Goal: Task Accomplishment & Management: Manage account settings

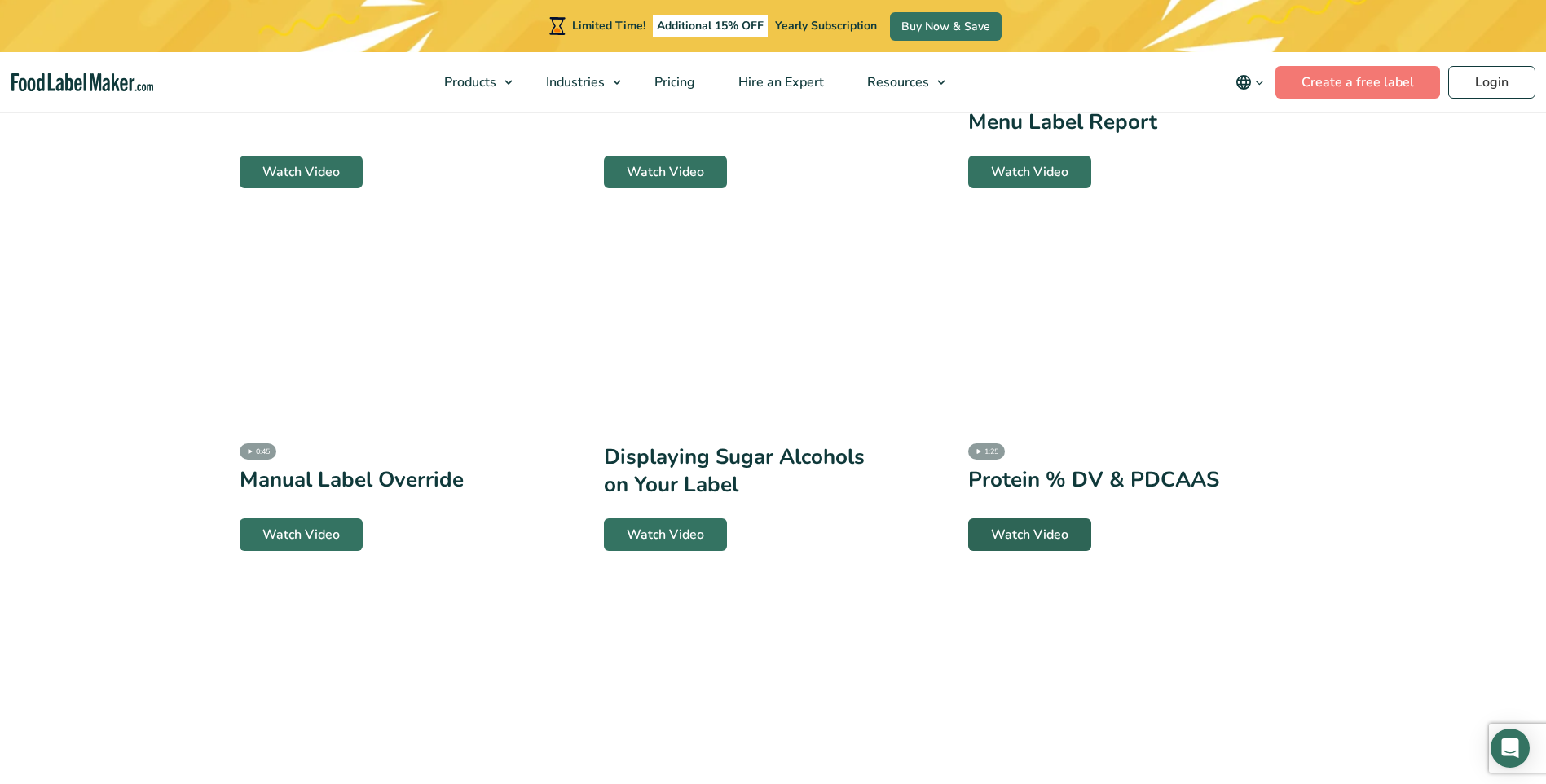
scroll to position [1548, 0]
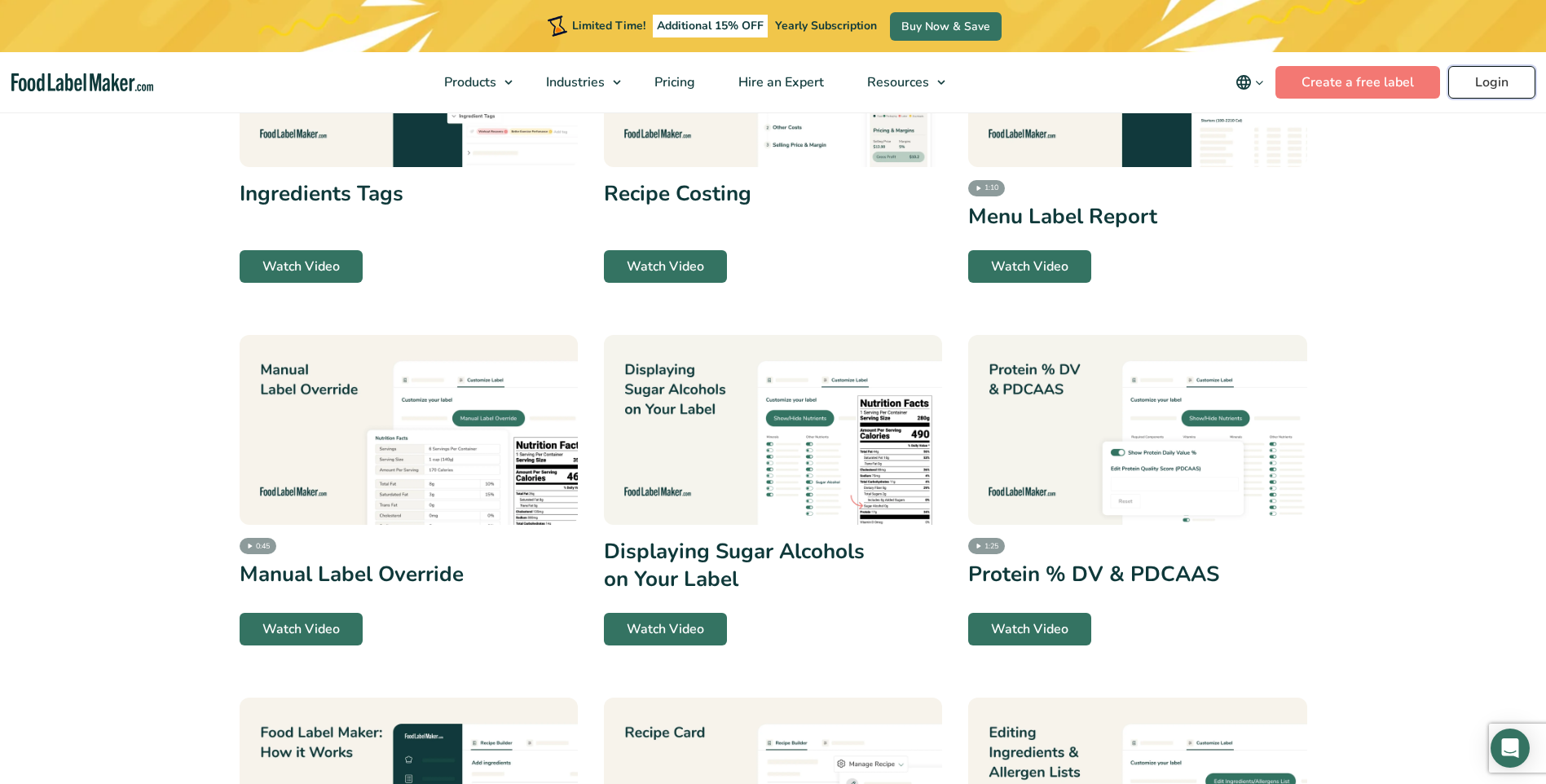
click at [1482, 84] on link "Login" at bounding box center [1492, 82] width 87 height 32
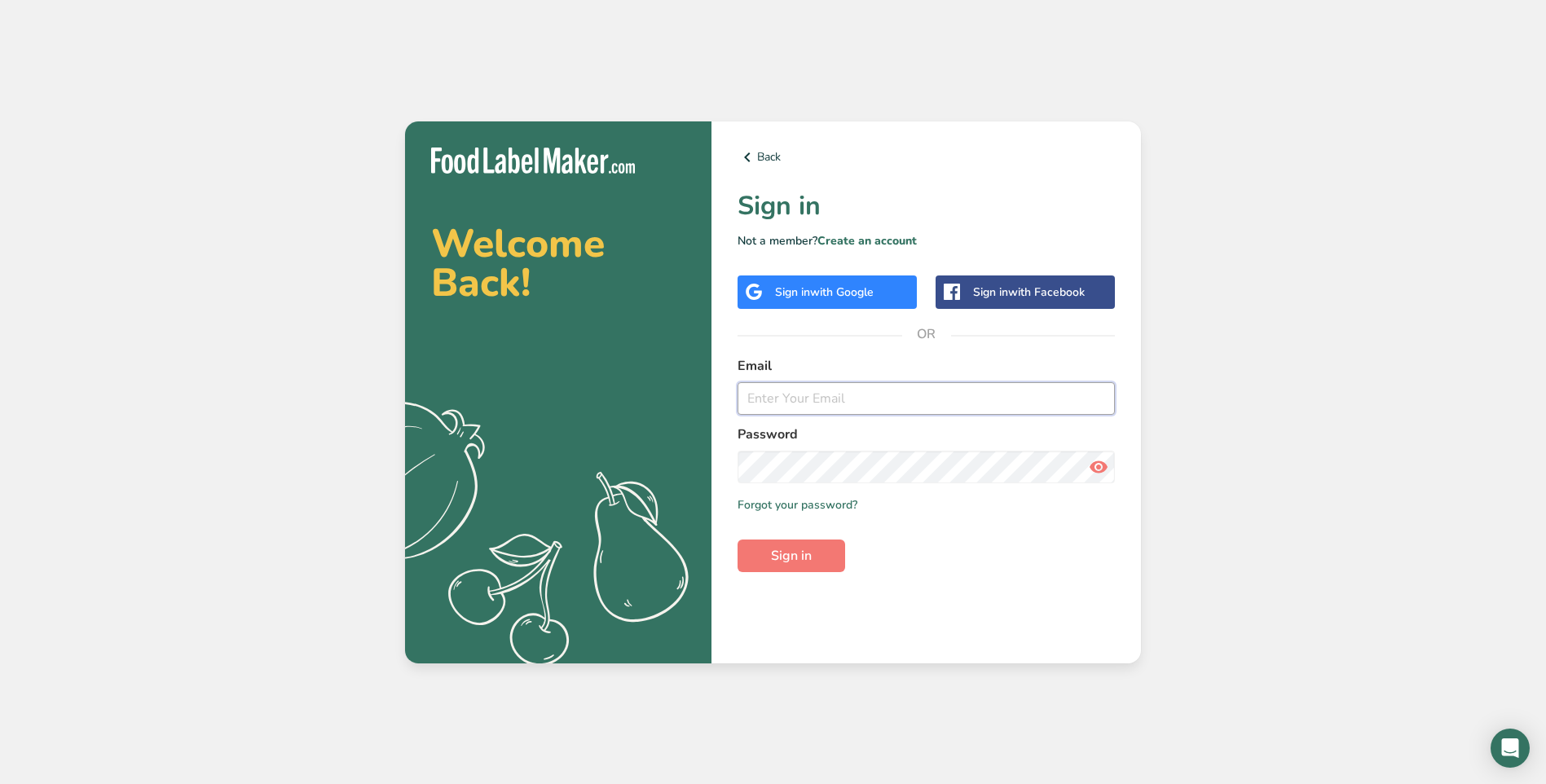
click at [841, 404] on input "email" at bounding box center [926, 398] width 378 height 32
type input "[PERSON_NAME][EMAIL_ADDRESS][PERSON_NAME][DOMAIN_NAME]"
click at [738, 539] on button "Sign in" at bounding box center [792, 555] width 108 height 32
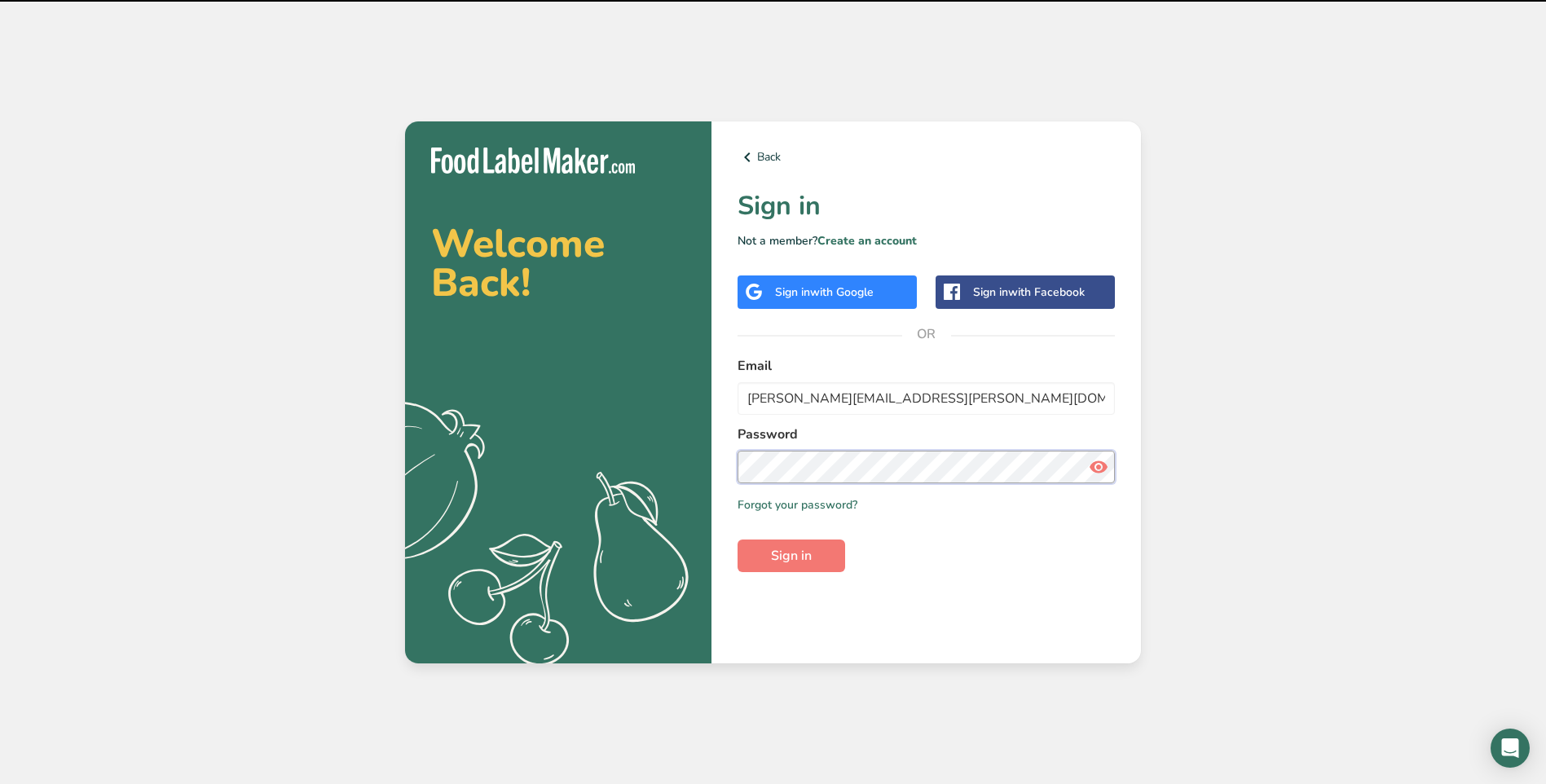
click at [738, 539] on button "Sign in" at bounding box center [792, 555] width 108 height 32
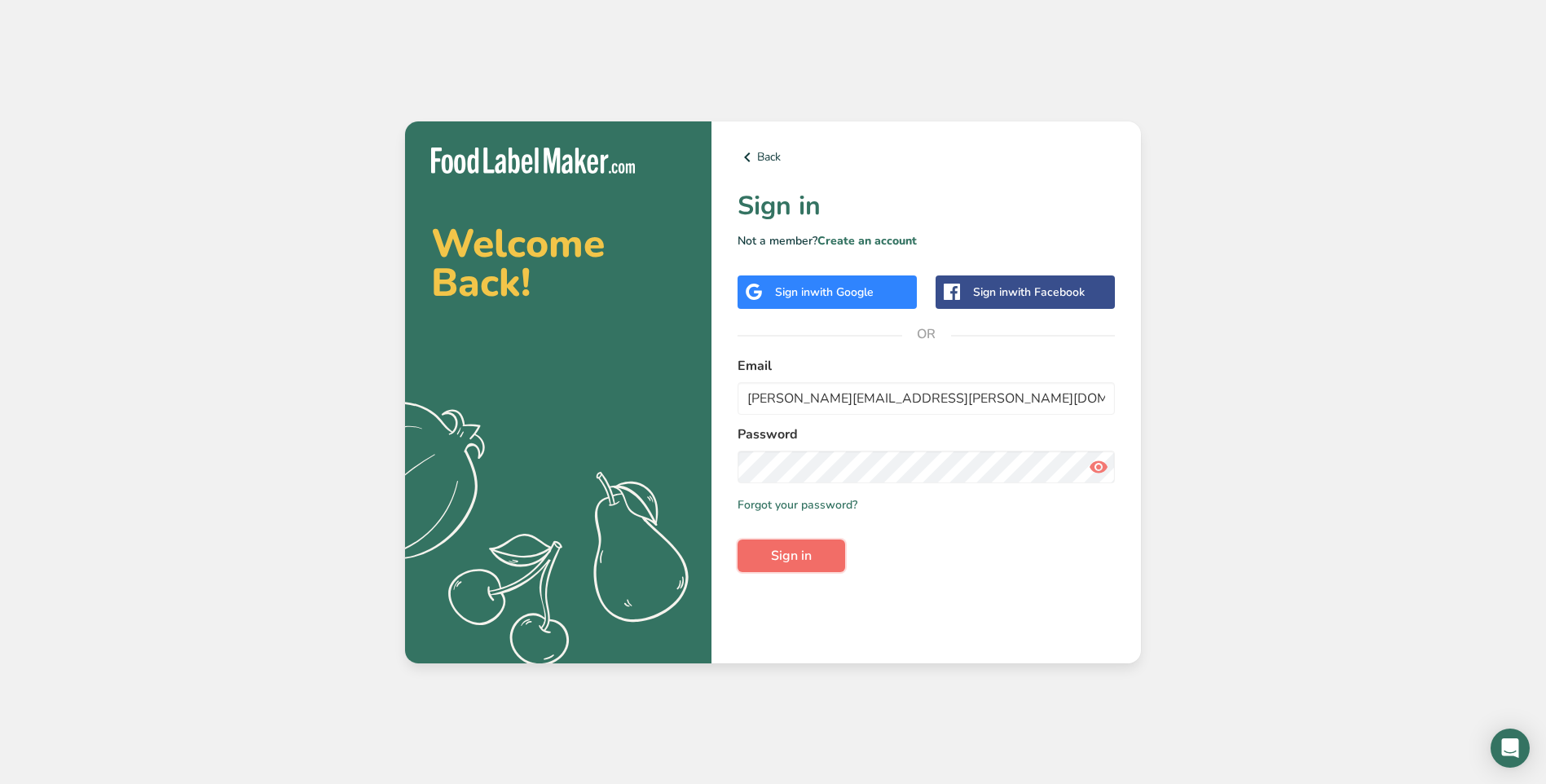
click at [812, 549] on span "Sign in" at bounding box center [791, 555] width 41 height 20
click at [677, 750] on div "Welcome Back! .a{fill:#f5f3ed;} Back Sign in Not a member? Create an account Si…" at bounding box center [773, 392] width 1546 height 784
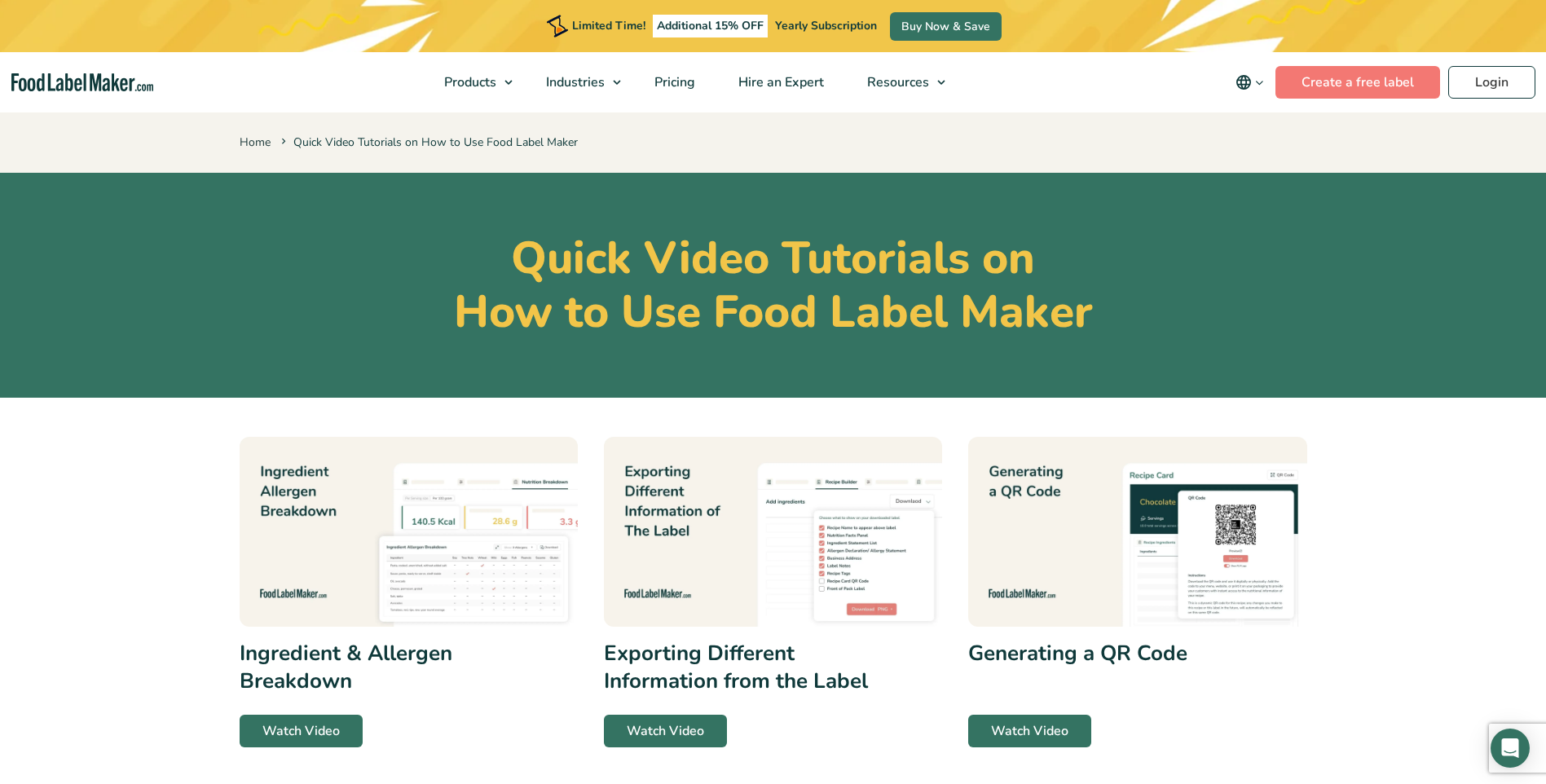
click at [1251, 85] on icon "main navigation" at bounding box center [1244, 82] width 15 height 15
click at [1119, 91] on nav "Products Food Nutrition Labelling Supplements Formulation & Labelling Industrie…" at bounding box center [773, 82] width 1546 height 61
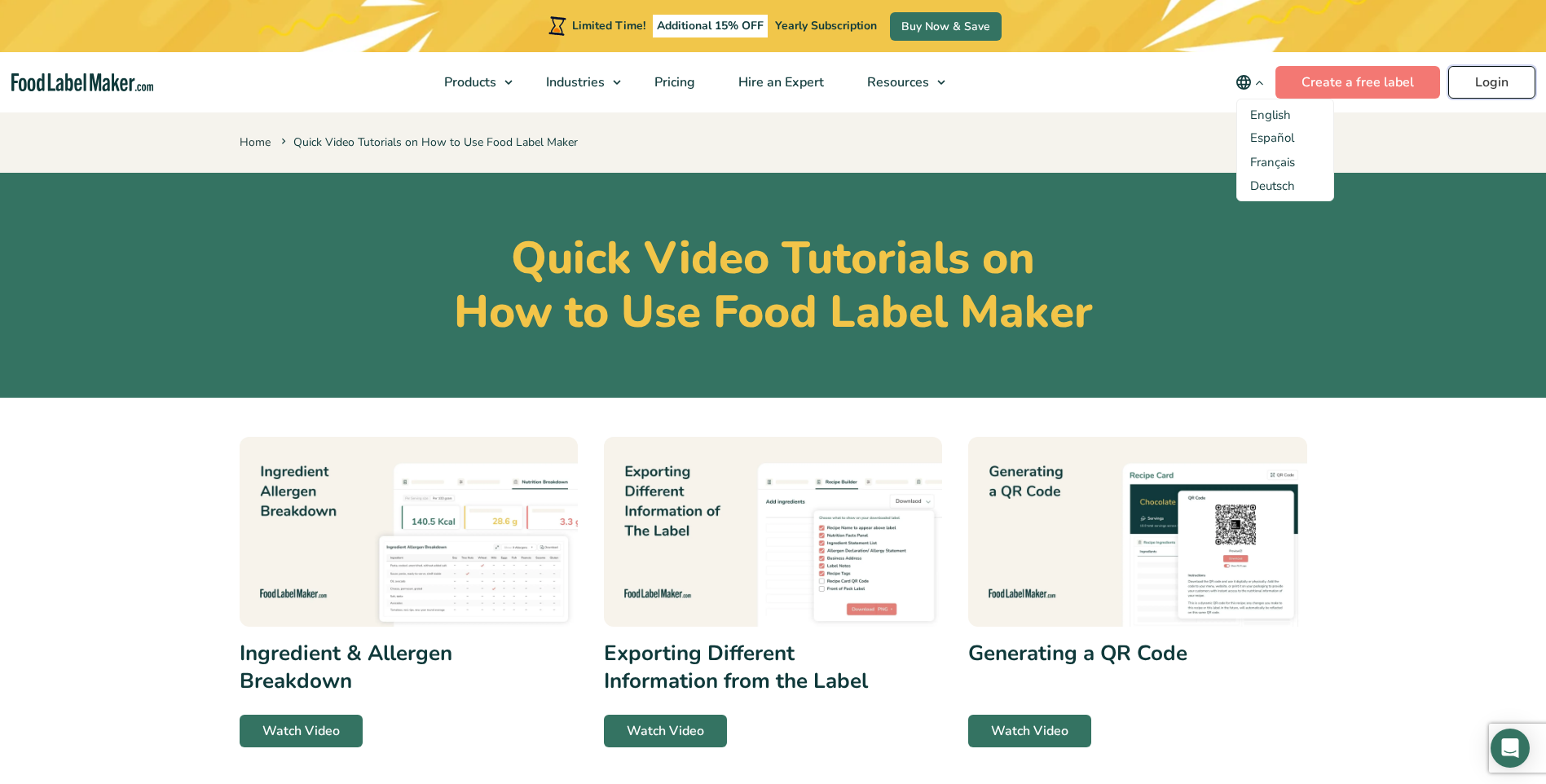
click at [1507, 78] on link "Login" at bounding box center [1492, 82] width 87 height 32
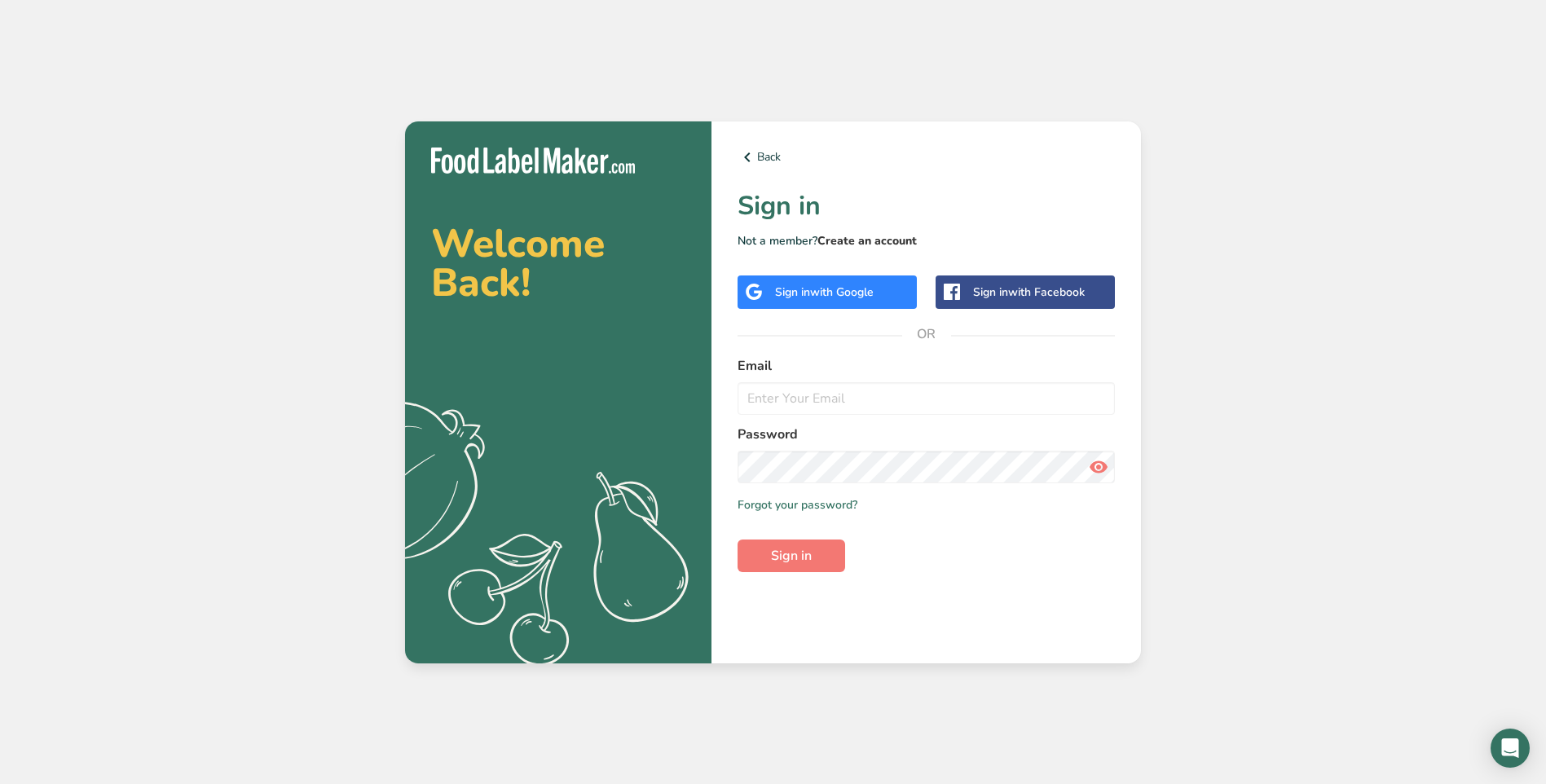
click at [856, 235] on link "Create an account" at bounding box center [867, 240] width 99 height 15
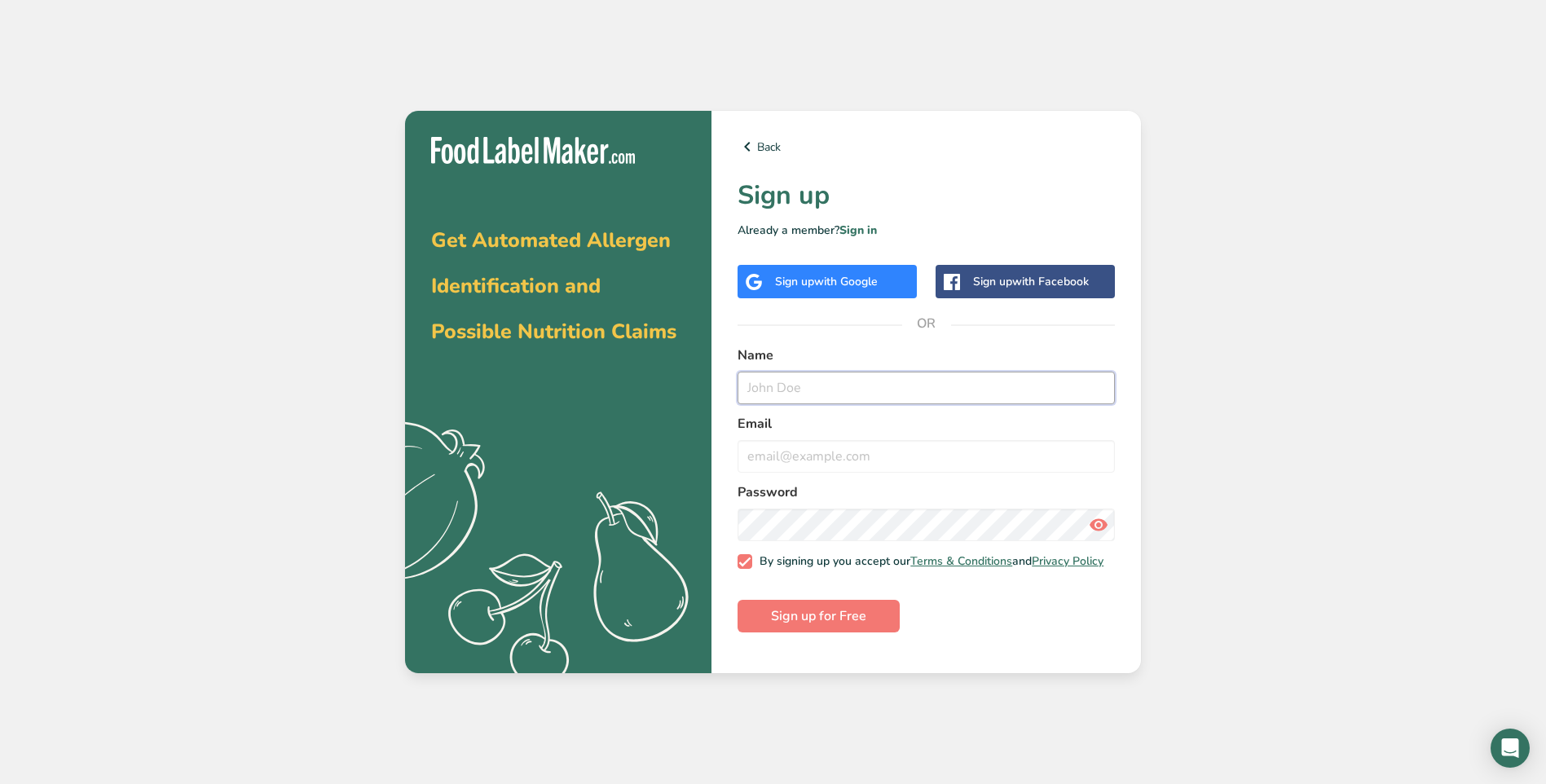
click at [848, 386] on input "text" at bounding box center [926, 388] width 378 height 32
type input "Veronica"
click at [843, 462] on input "email" at bounding box center [926, 456] width 378 height 32
type input "[PERSON_NAME][EMAIL_ADDRESS][PERSON_NAME][DOMAIN_NAME]"
click at [881, 623] on button "Sign up for Free" at bounding box center [818, 616] width 162 height 32
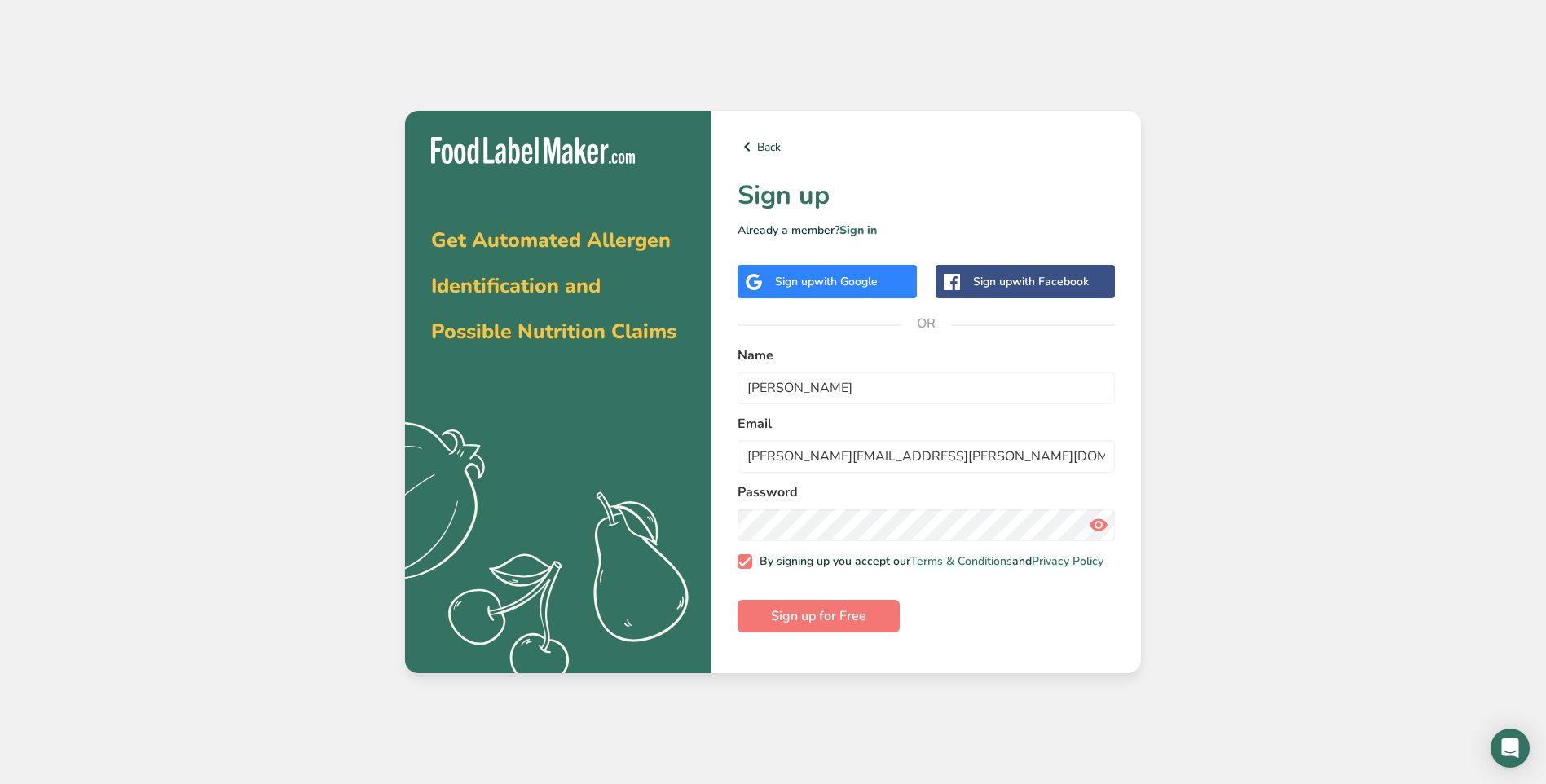
click at [1498, 427] on div "Get Automated Allergen Identification and Possible Nutrition Claims .a{fill:#f5…" at bounding box center [773, 392] width 1546 height 784
click at [856, 621] on span "Sign up for Free" at bounding box center [818, 616] width 96 height 20
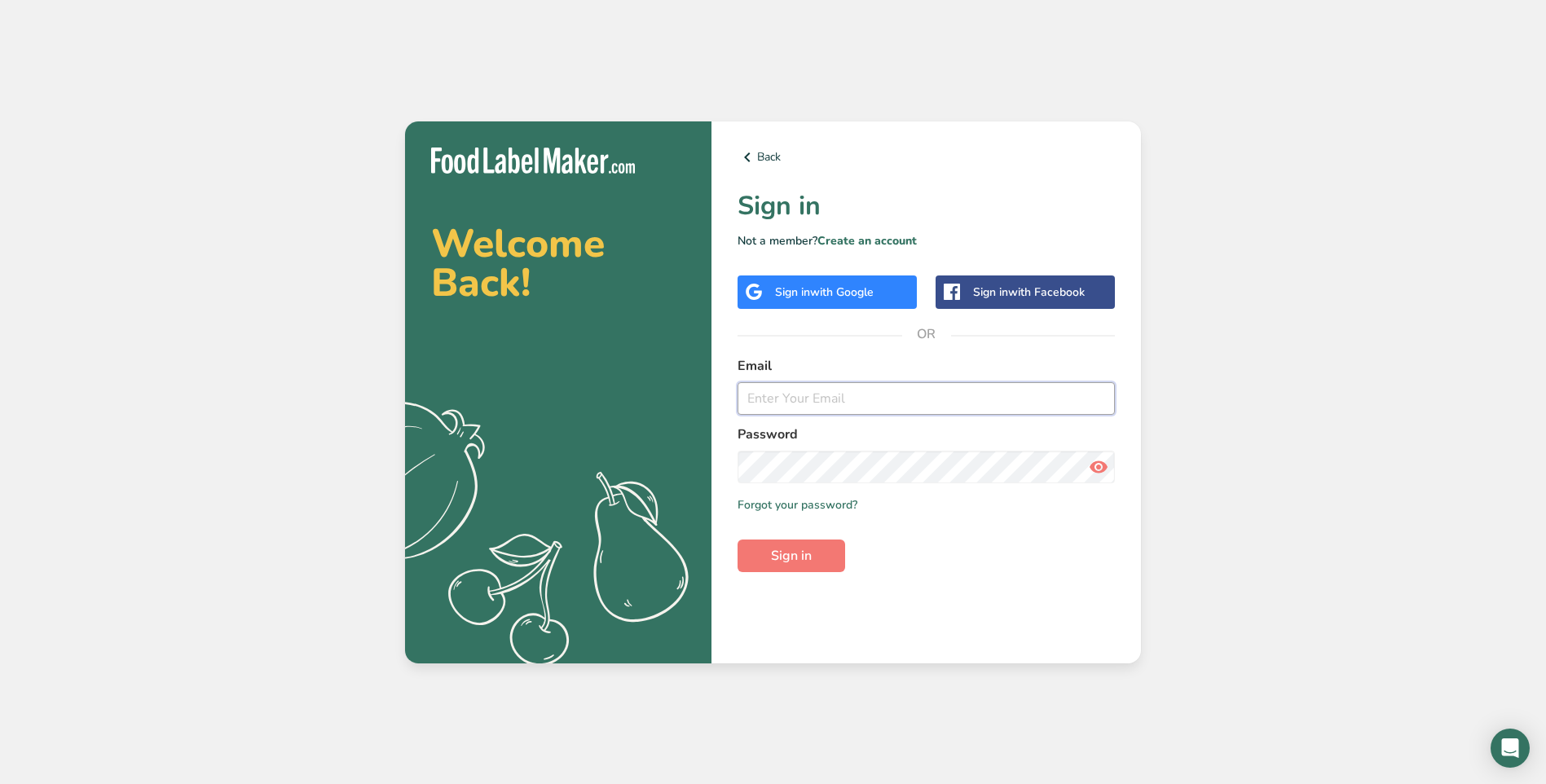
click at [862, 393] on input "email" at bounding box center [926, 398] width 378 height 32
type input "[PERSON_NAME][EMAIL_ADDRESS][PERSON_NAME][DOMAIN_NAME]"
click at [738, 539] on button "Sign in" at bounding box center [792, 555] width 108 height 32
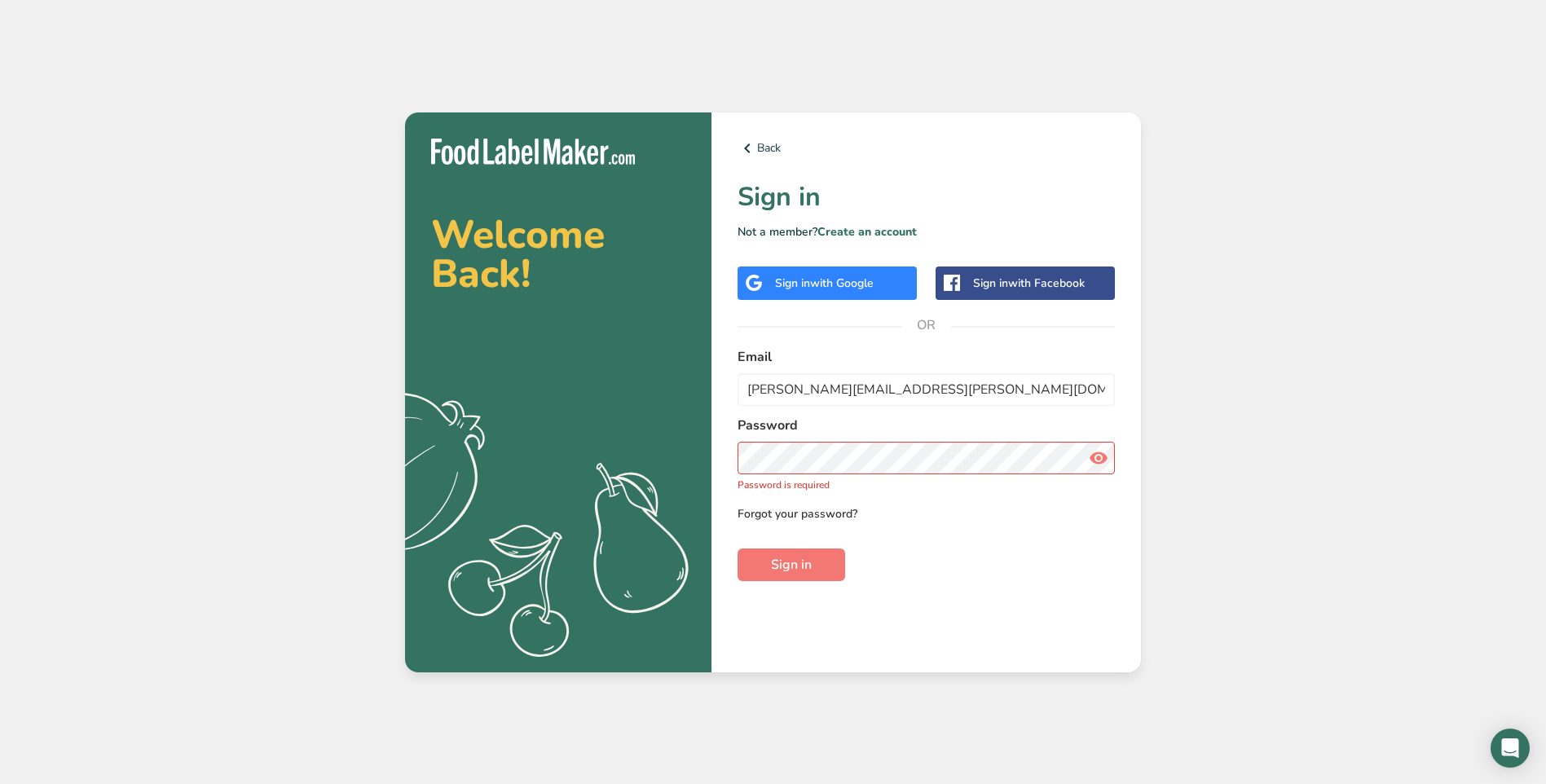
click at [833, 510] on link "Forgot your password?" at bounding box center [798, 514] width 120 height 17
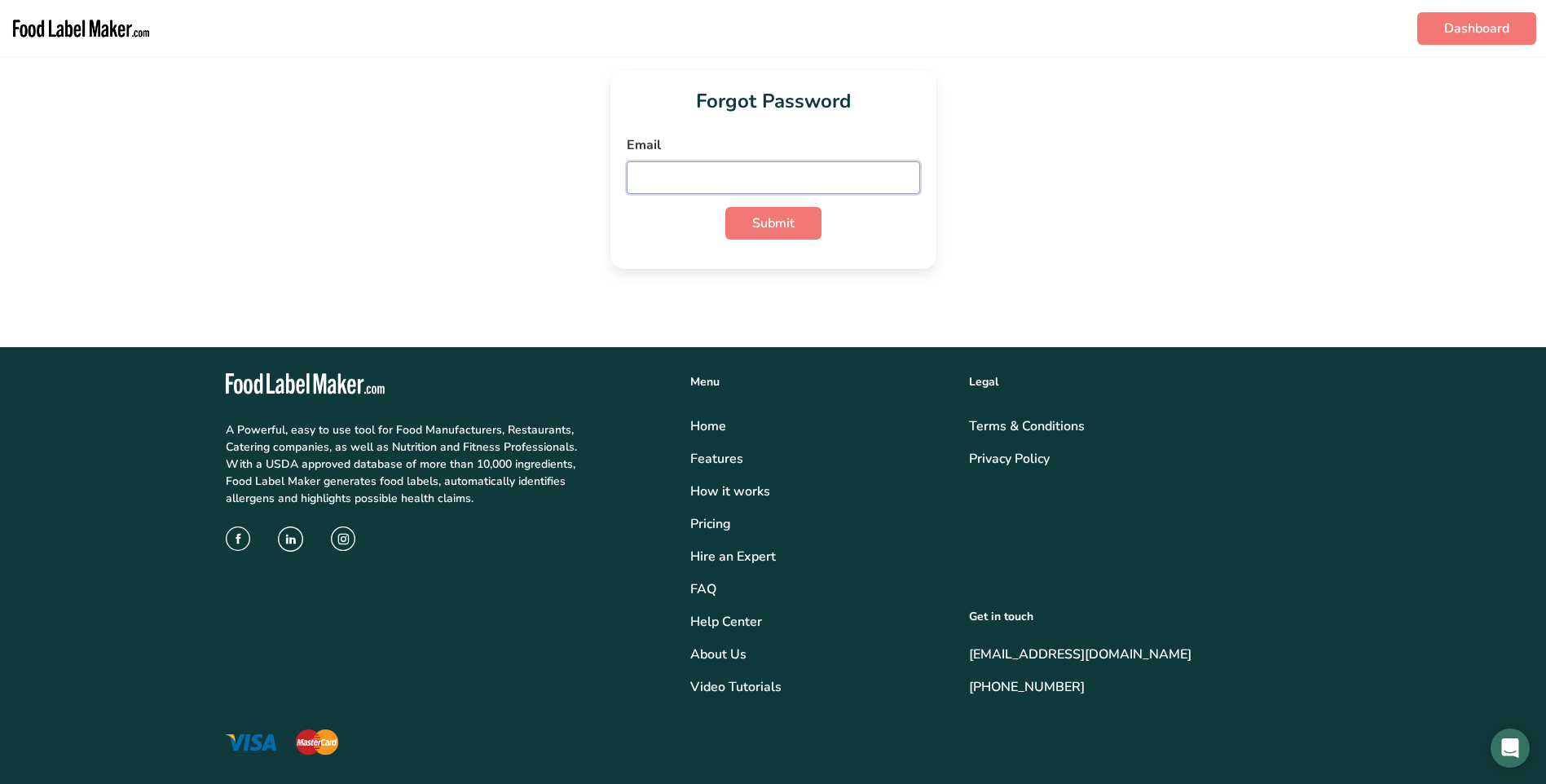
click at [681, 185] on input "email" at bounding box center [773, 178] width 293 height 32
type input "[PERSON_NAME][EMAIL_ADDRESS][PERSON_NAME][DOMAIN_NAME]"
click at [743, 226] on button "Submit" at bounding box center [774, 223] width 97 height 32
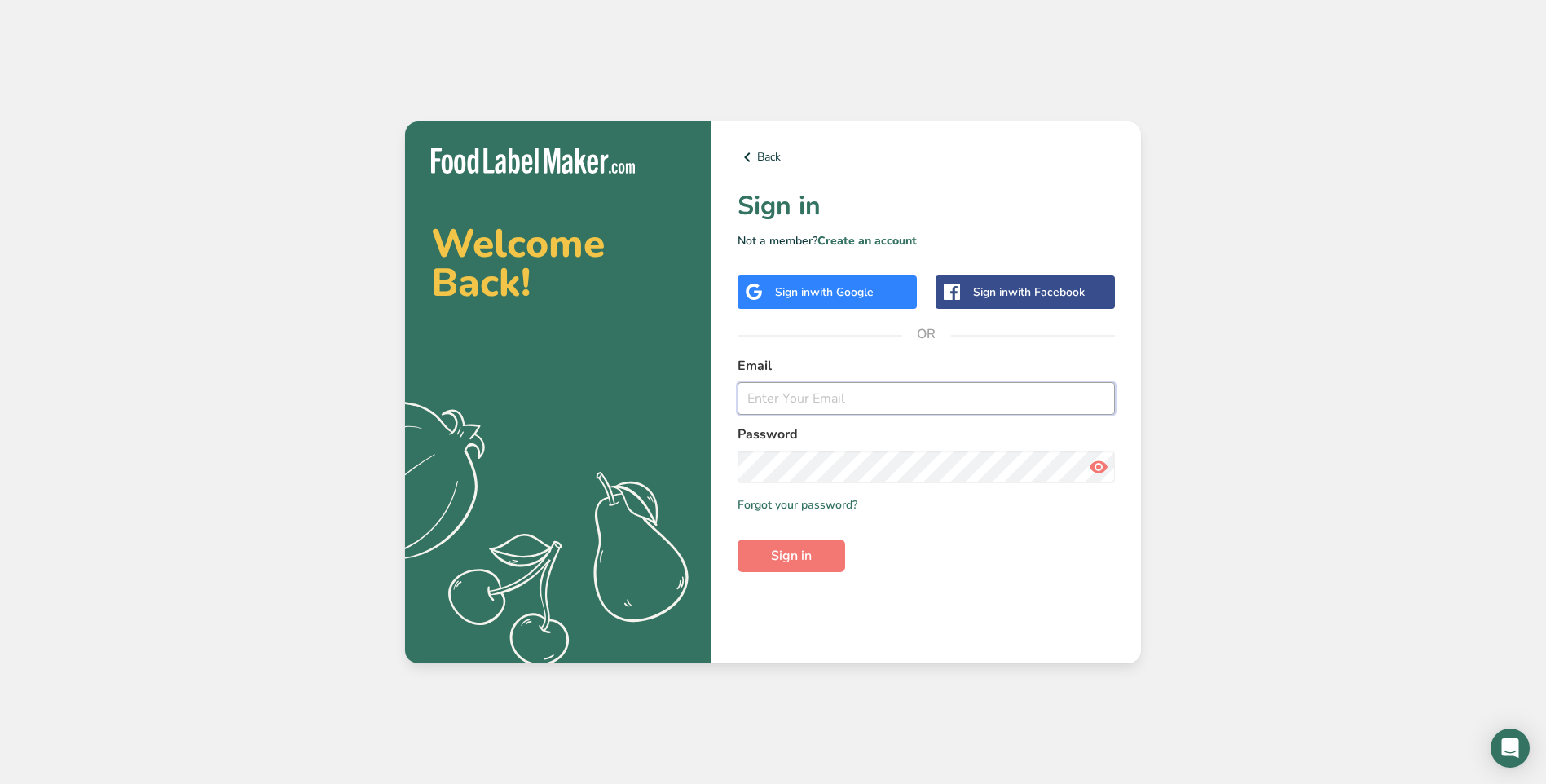
click at [854, 399] on input "email" at bounding box center [926, 398] width 378 height 32
type input "[PERSON_NAME][EMAIL_ADDRESS][PERSON_NAME][DOMAIN_NAME]"
click at [812, 549] on span "Sign in" at bounding box center [791, 555] width 41 height 20
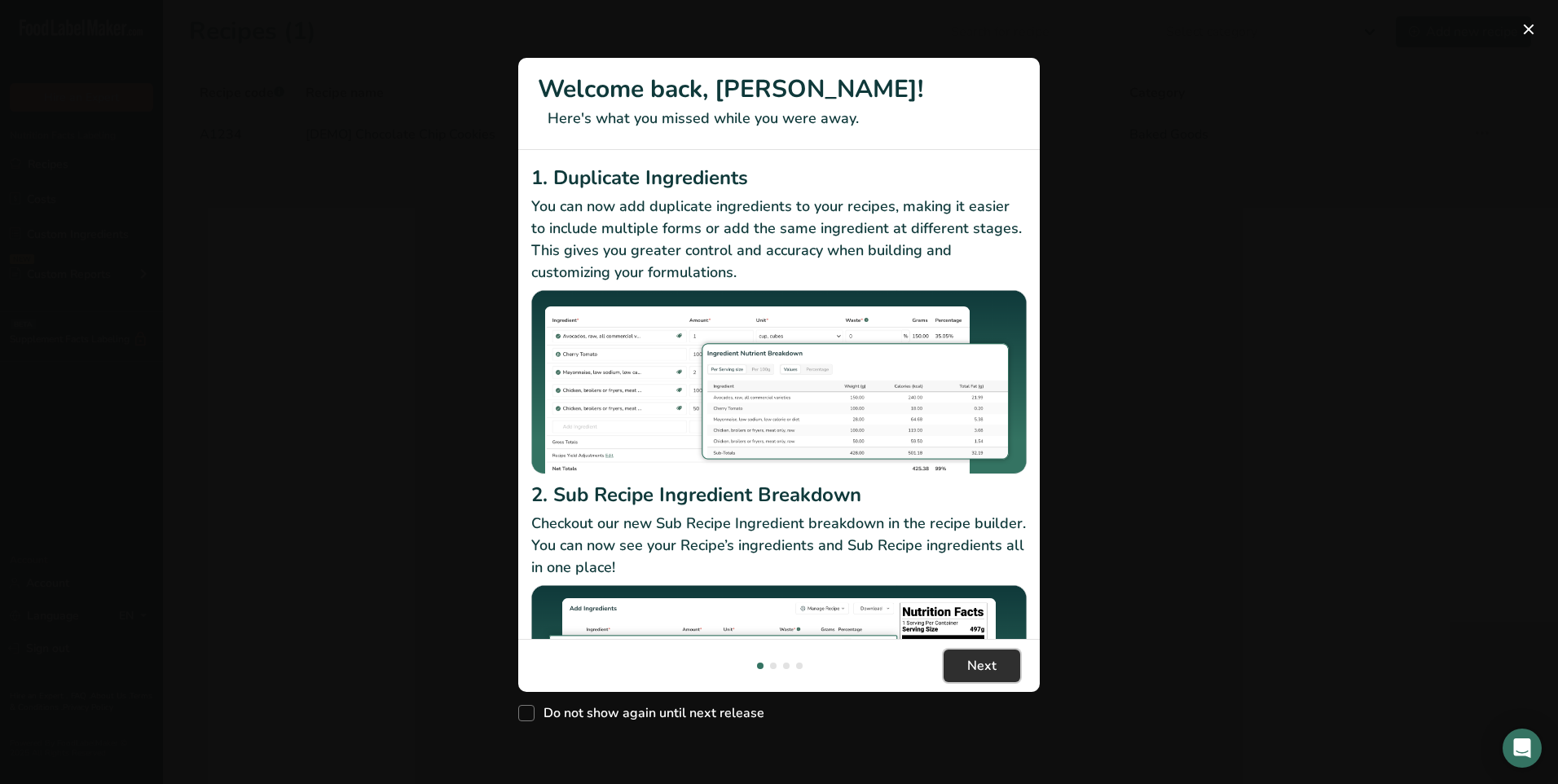
click at [997, 661] on button "Next" at bounding box center [982, 666] width 77 height 32
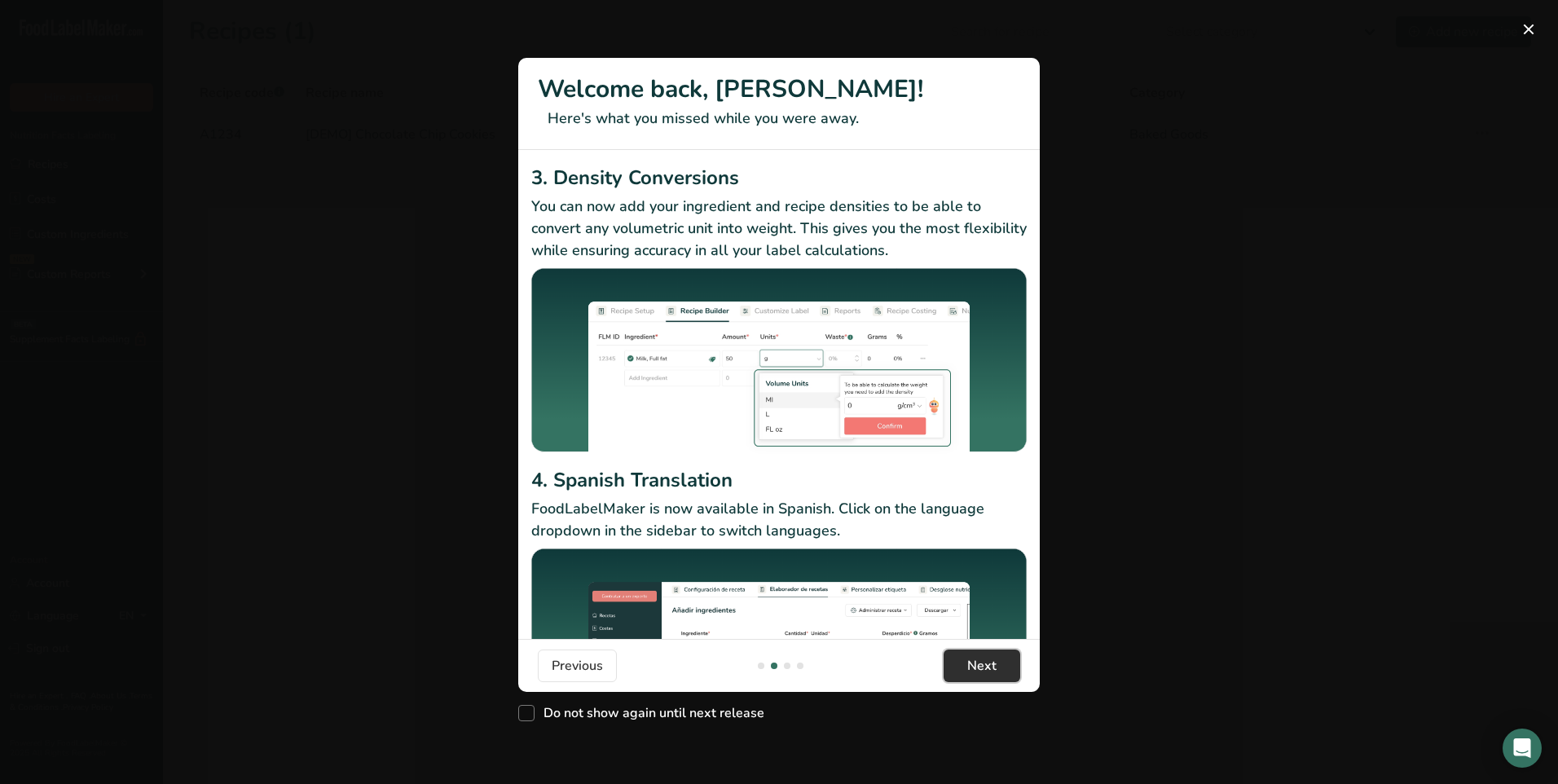
click at [997, 661] on button "Next" at bounding box center [982, 666] width 77 height 32
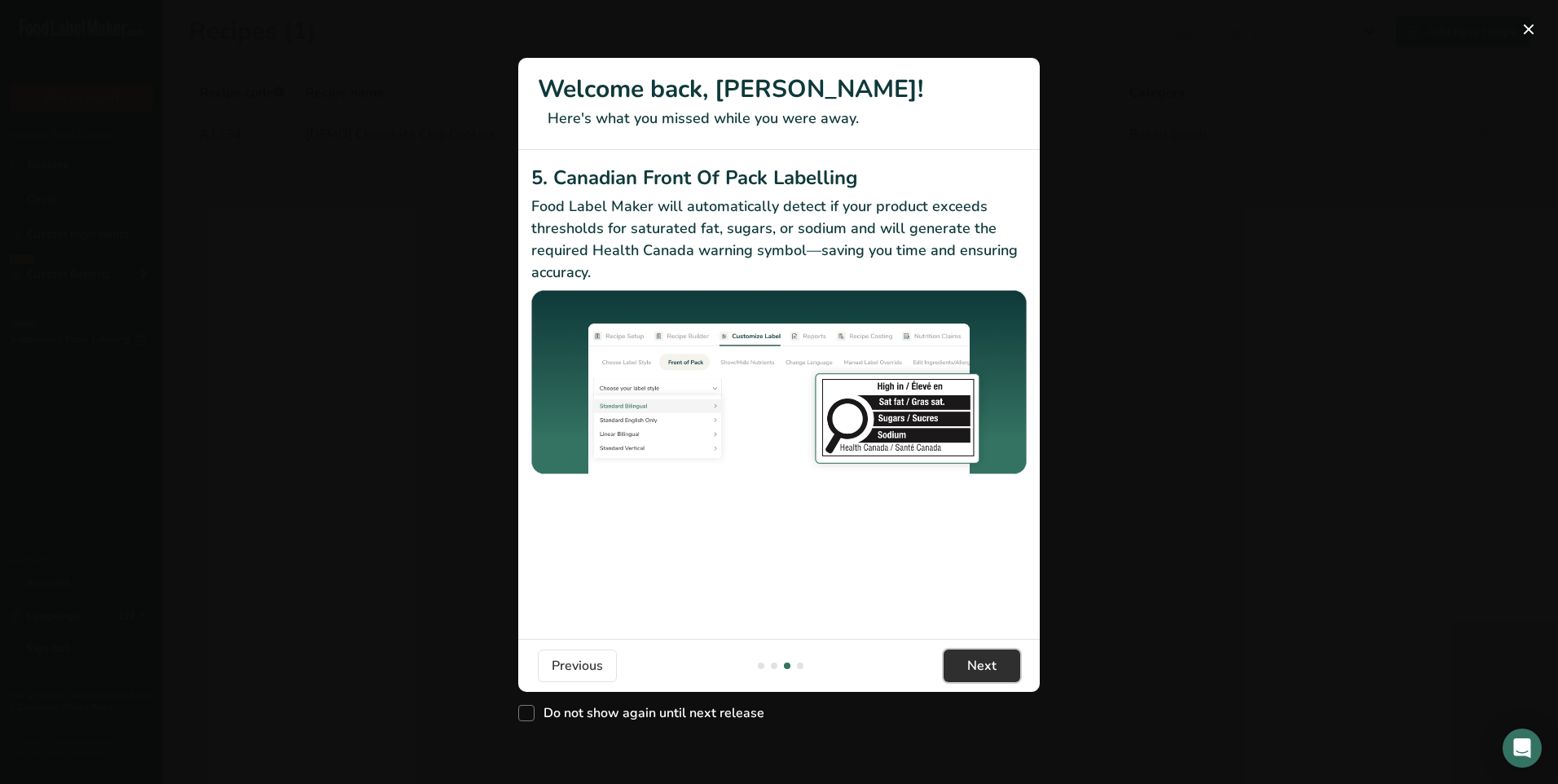
click at [997, 661] on button "Next" at bounding box center [982, 666] width 77 height 32
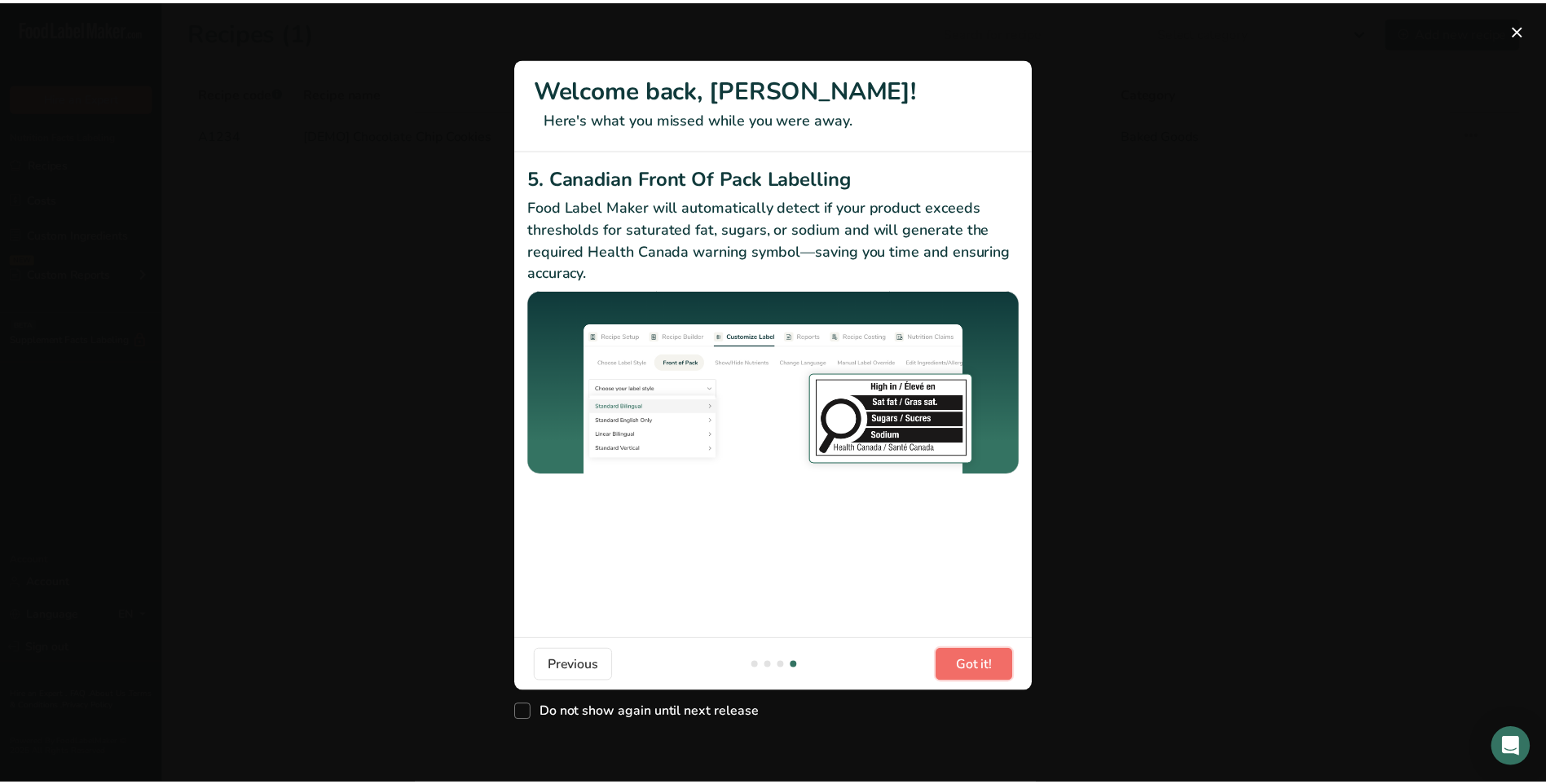
scroll to position [0, 1565]
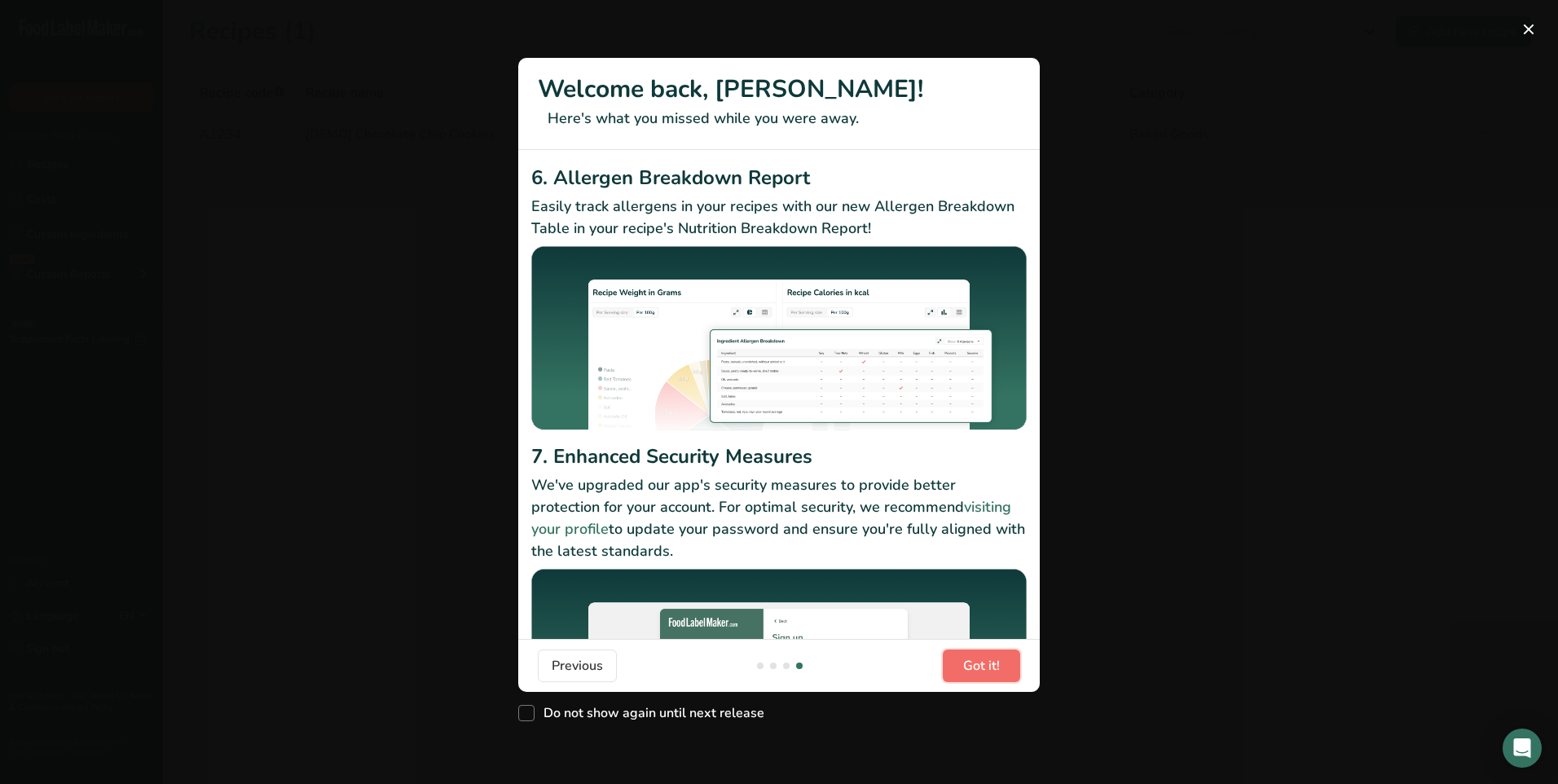
click at [997, 661] on span "Got it!" at bounding box center [981, 665] width 37 height 20
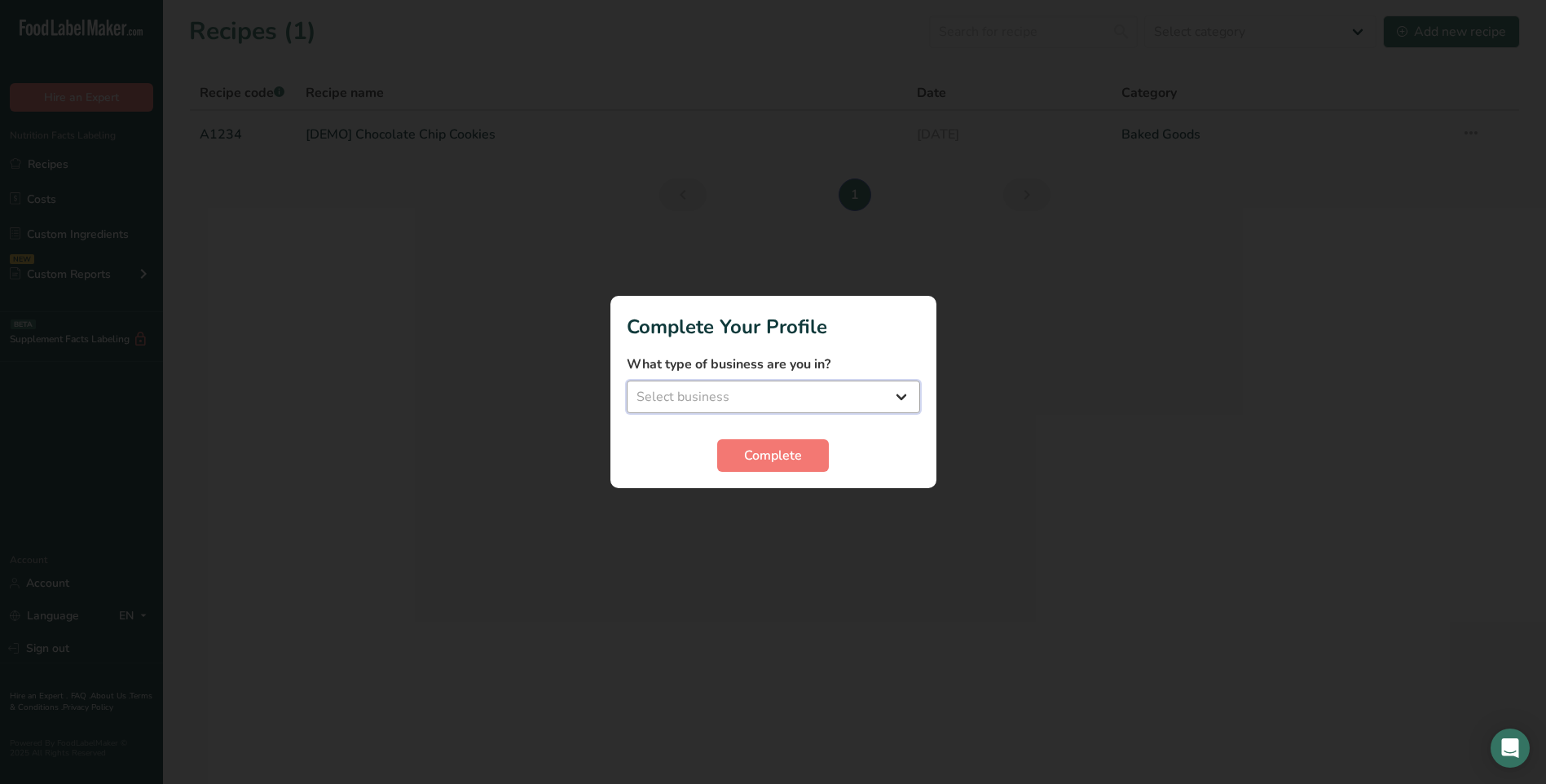
click at [895, 394] on select "Select business Packaged Food Manufacturer Restaurant & Cafe Bakery Meal Plans …" at bounding box center [773, 396] width 293 height 32
select select "1"
click at [626, 380] on select "Select business Packaged Food Manufacturer Restaurant & Cafe Bakery Meal Plans …" at bounding box center [773, 396] width 293 height 32
click at [780, 447] on span "Complete" at bounding box center [772, 455] width 58 height 20
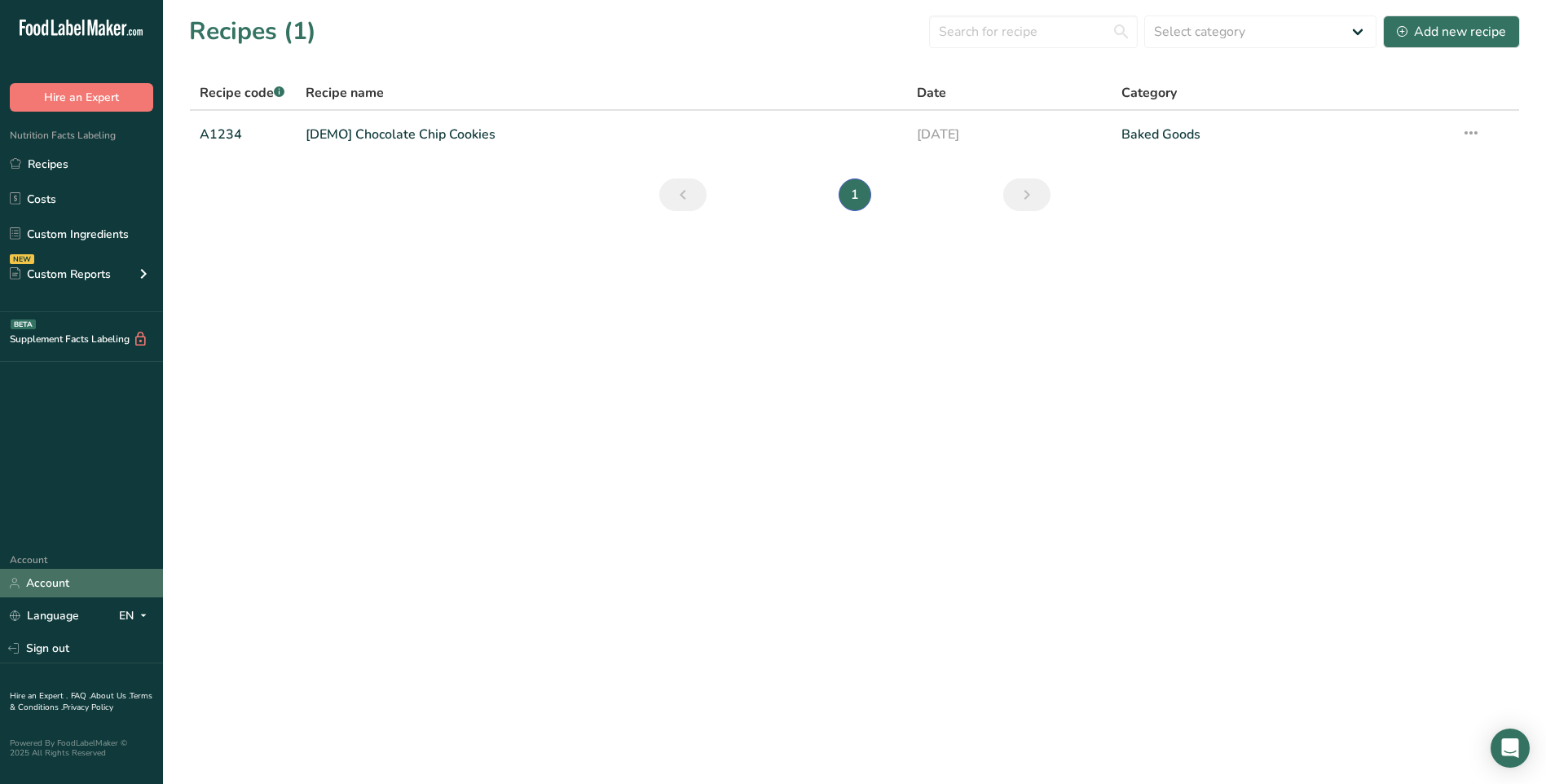
click at [77, 591] on link "Account" at bounding box center [81, 583] width 163 height 28
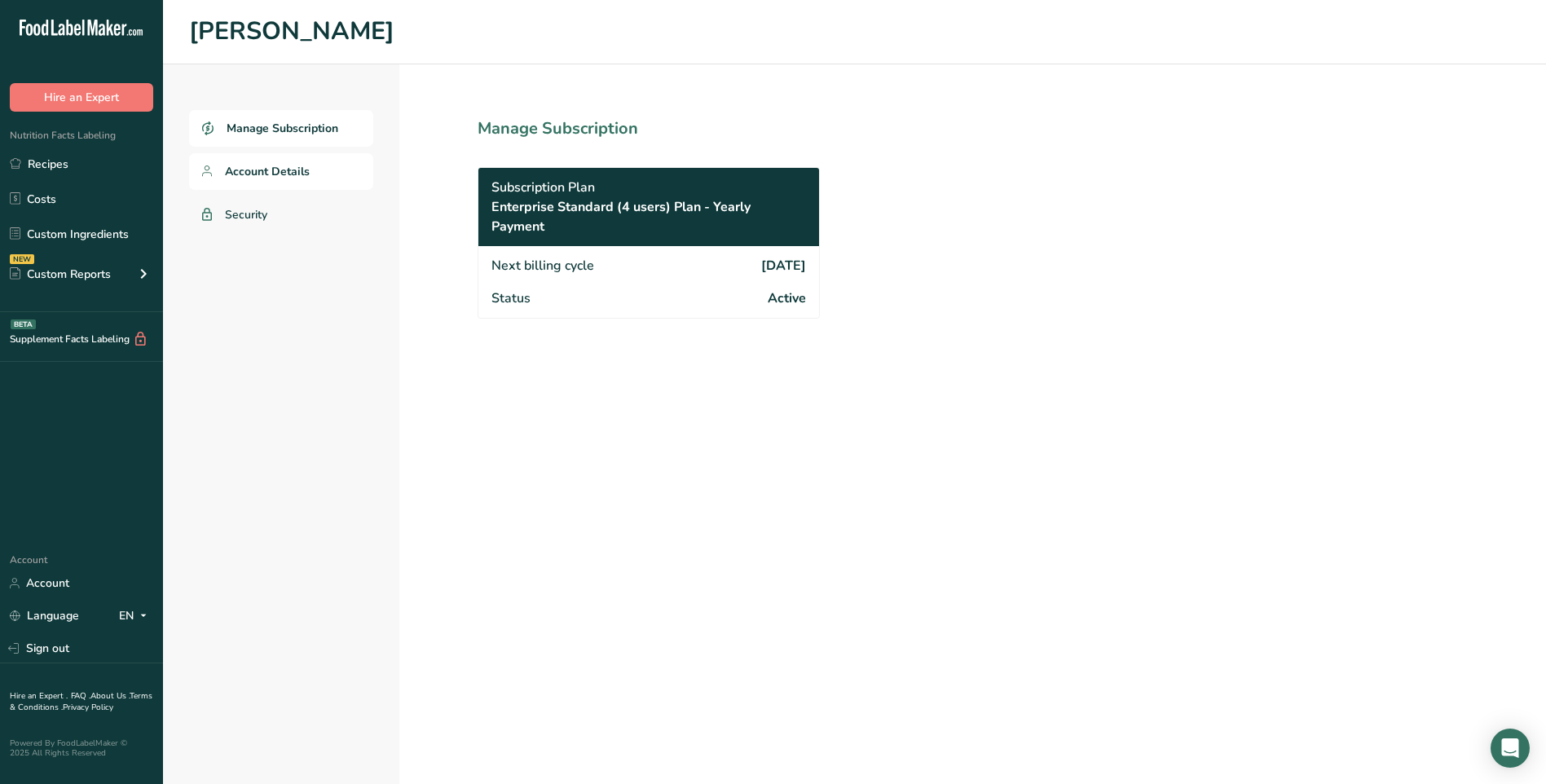
click at [265, 173] on span "Account Details" at bounding box center [268, 171] width 85 height 17
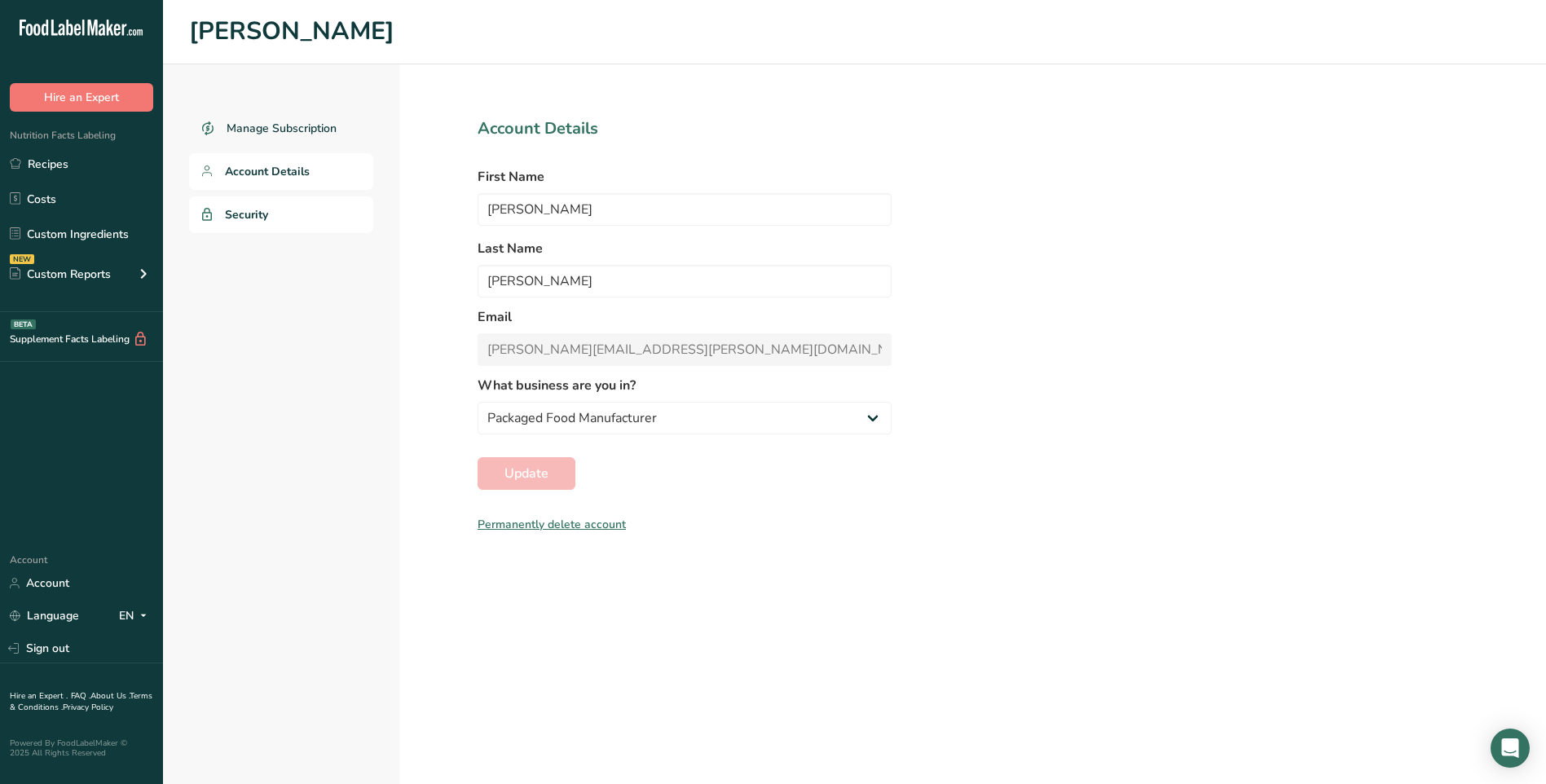
click at [259, 224] on link "Security" at bounding box center [281, 215] width 184 height 37
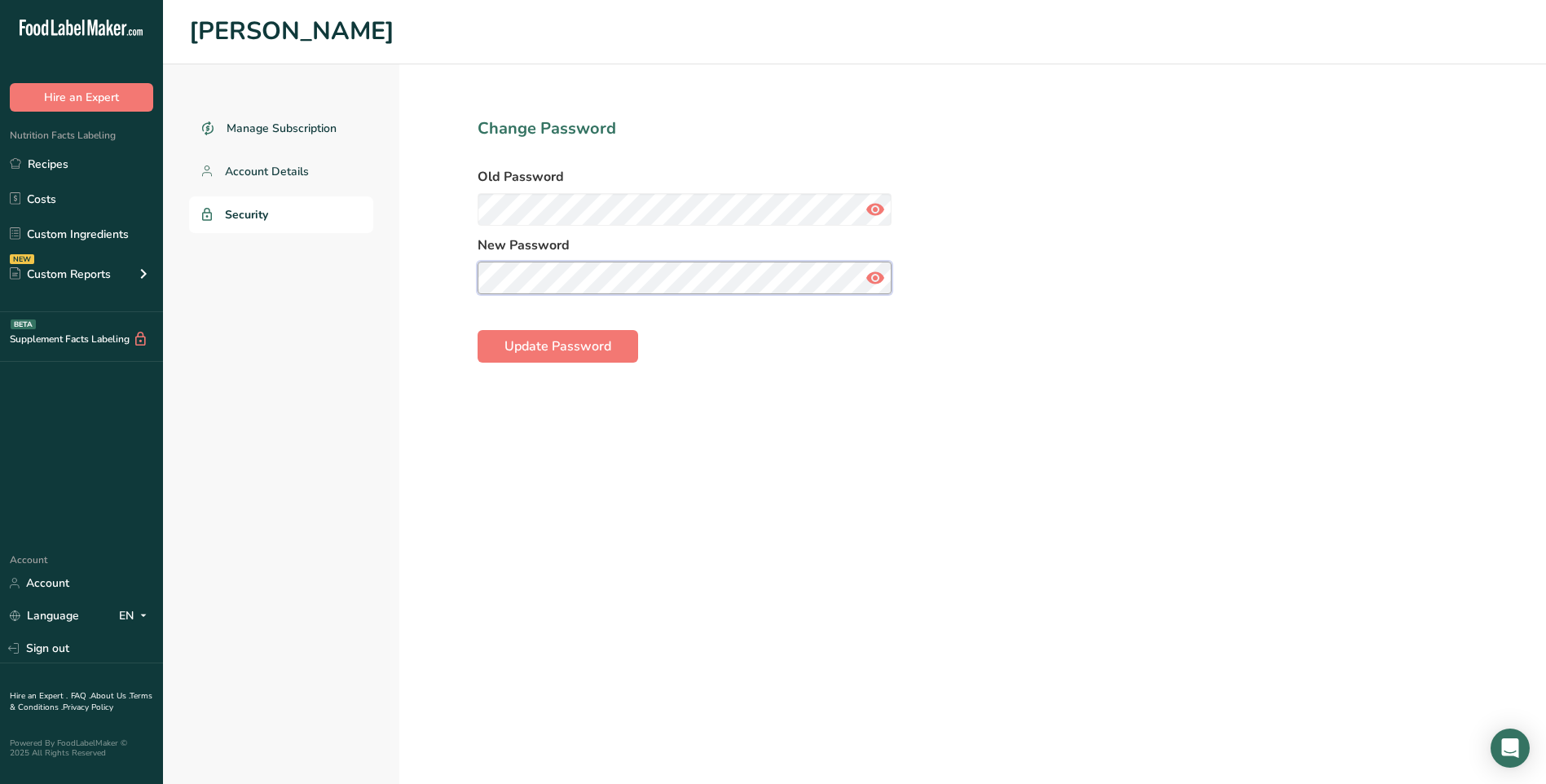
click at [478, 330] on button "Update Password" at bounding box center [558, 346] width 161 height 32
click at [743, 515] on section "Change Password Old Password New Password Update Password" at bounding box center [684, 424] width 571 height 720
click at [577, 356] on span "Update Password" at bounding box center [557, 346] width 107 height 20
click at [66, 170] on link "Recipes" at bounding box center [81, 164] width 163 height 31
